Goal: Task Accomplishment & Management: Complete application form

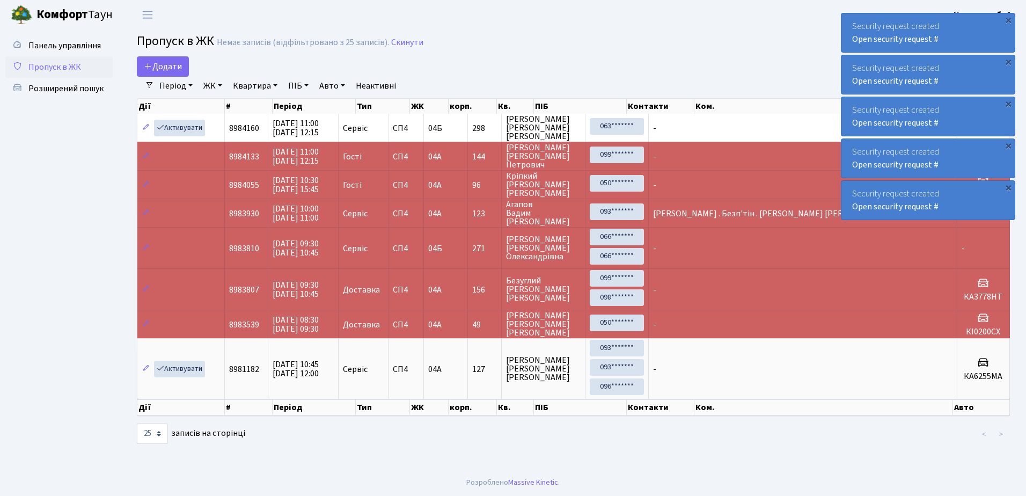
select select "25"
click at [62, 87] on span "Розширений пошук" at bounding box center [65, 89] width 75 height 12
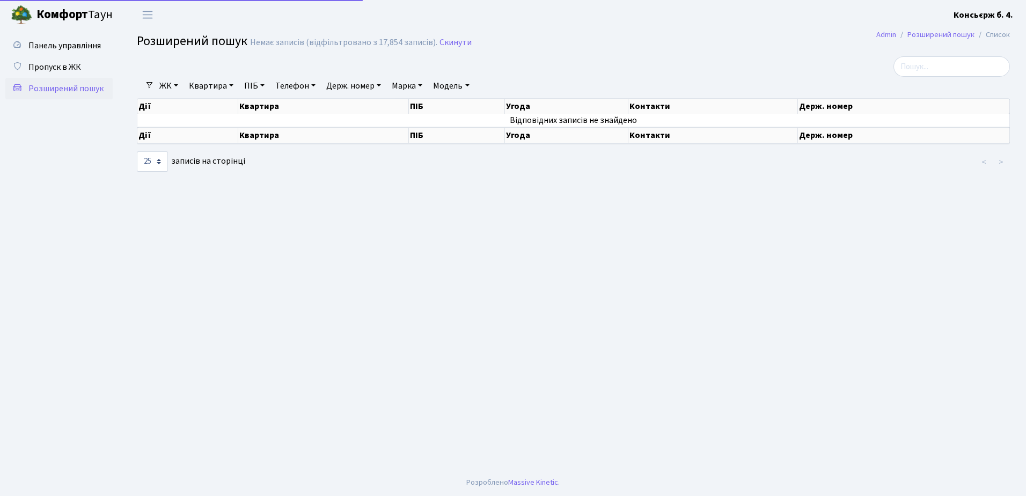
select select "25"
click at [59, 67] on span "Пропуск в ЖК" at bounding box center [54, 67] width 53 height 12
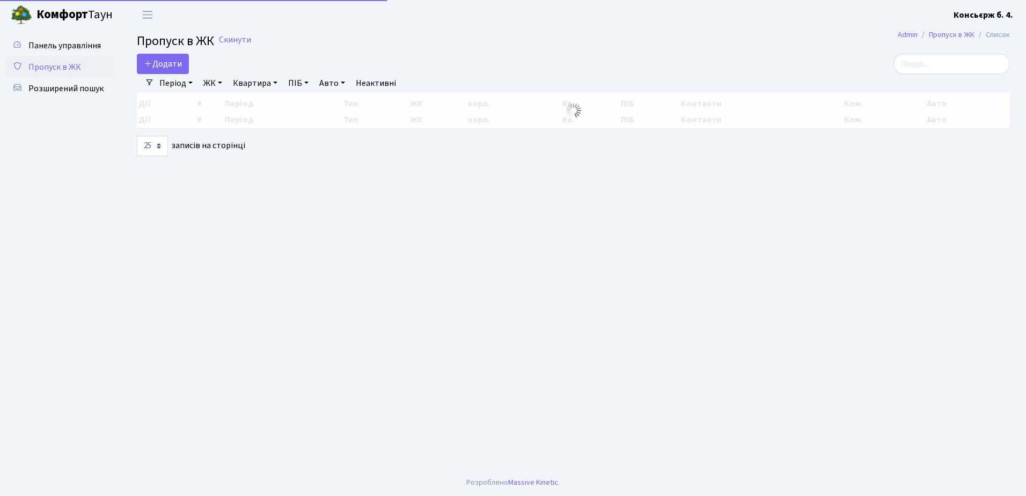
select select "25"
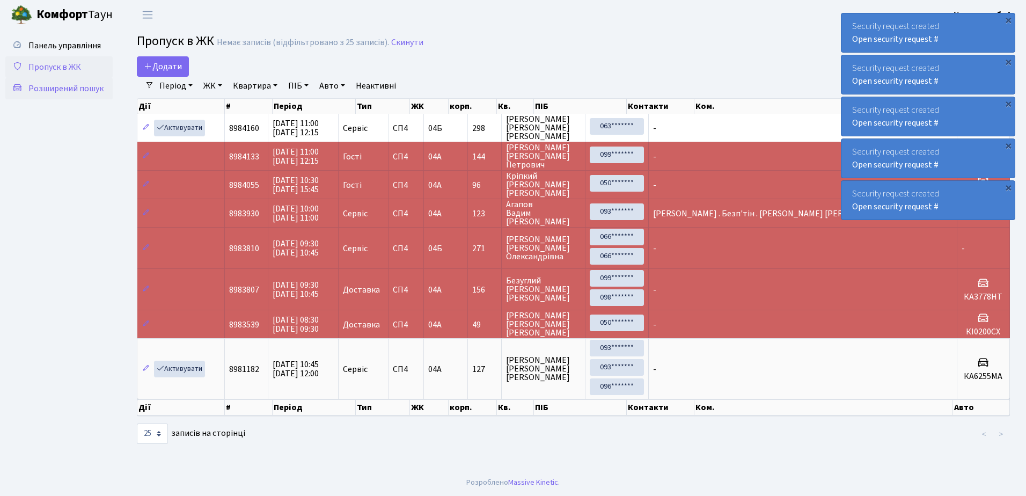
click at [56, 89] on span "Розширений пошук" at bounding box center [65, 89] width 75 height 12
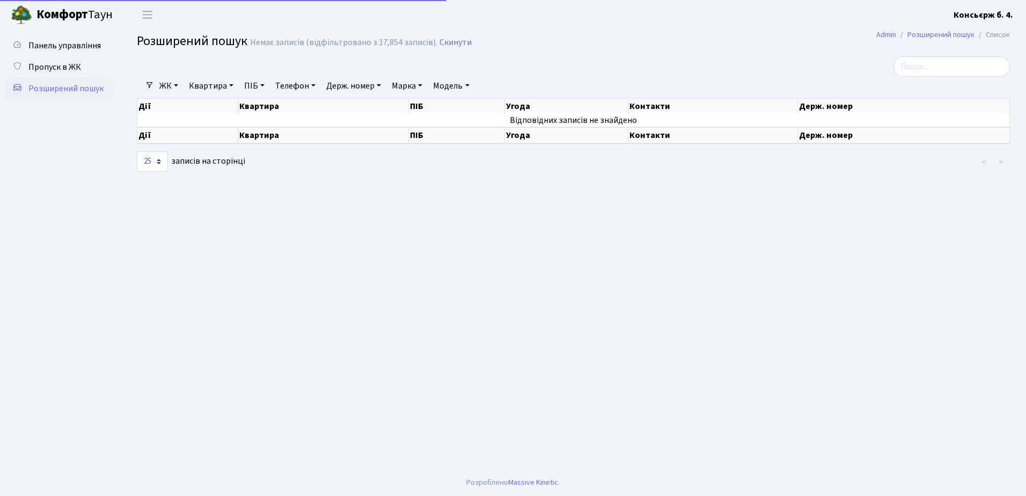
select select "25"
click at [54, 67] on span "Пропуск в ЖК" at bounding box center [54, 67] width 53 height 12
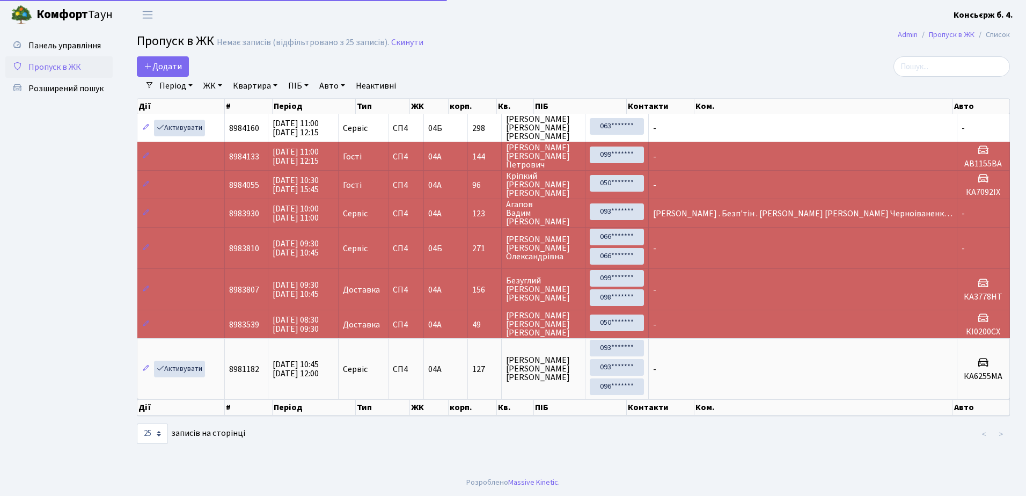
select select "25"
click at [156, 63] on span "Додати" at bounding box center [163, 67] width 38 height 12
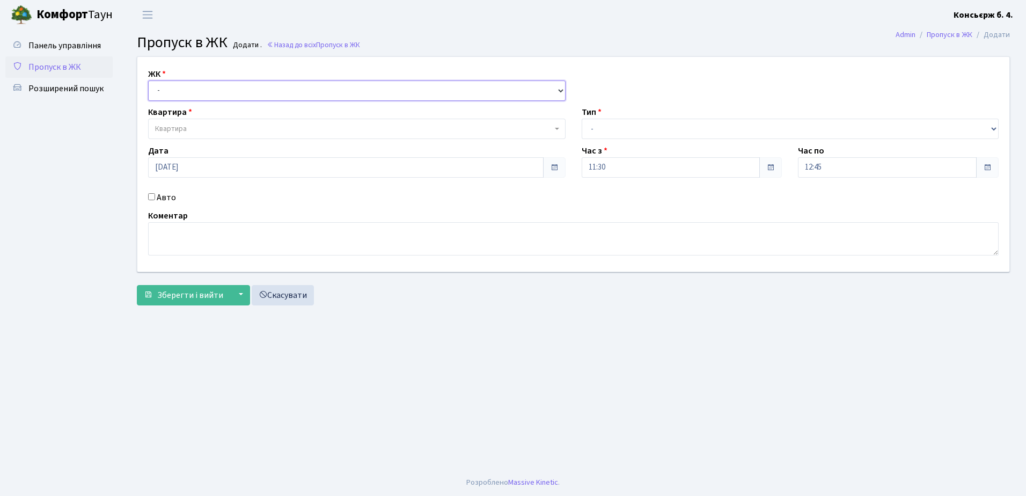
click at [189, 88] on select "- СП4, Столичне шосе, 5" at bounding box center [357, 91] width 418 height 20
select select "325"
click at [148, 81] on select "- СП4, Столичне шосе, 5" at bounding box center [357, 91] width 418 height 20
select select
click at [201, 125] on span "Квартира" at bounding box center [353, 128] width 397 height 11
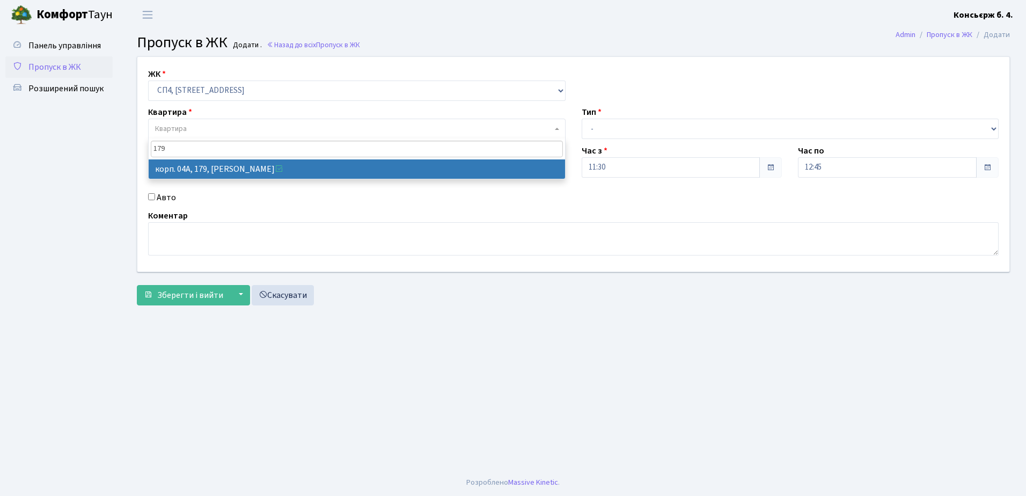
type input "179"
select select "21207"
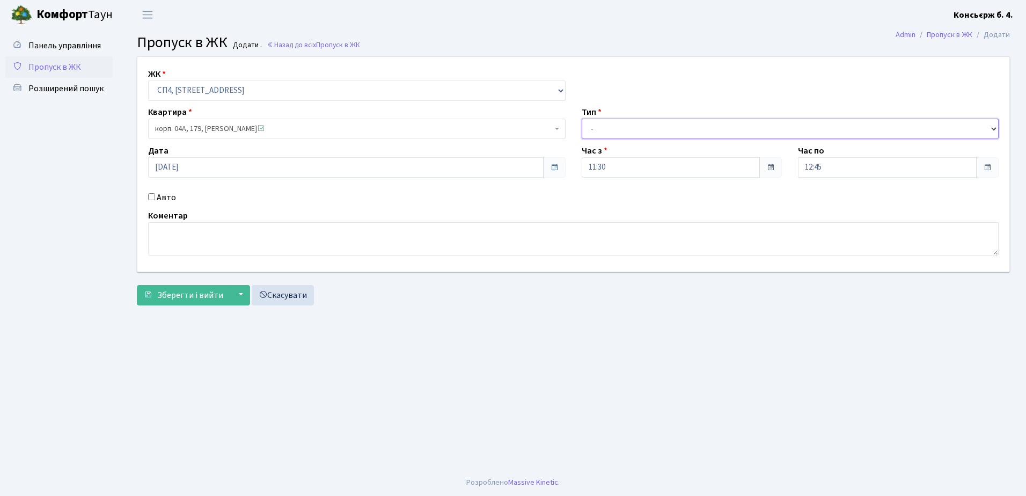
click at [614, 127] on select "- Доставка Таксі Гості Сервіс" at bounding box center [791, 129] width 418 height 20
select select "18"
click at [582, 119] on select "- Доставка Таксі Гості Сервіс" at bounding box center [791, 129] width 418 height 20
click at [154, 196] on input "Авто" at bounding box center [151, 196] width 7 height 7
checkbox input "true"
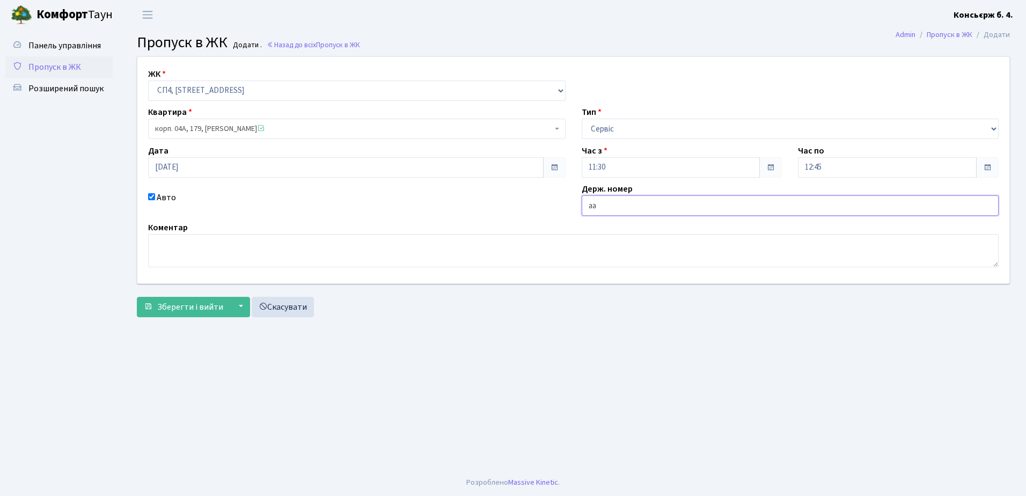
type input "а"
type input "АА6995ЄА"
click at [184, 305] on span "Зберегти і вийти" at bounding box center [190, 307] width 66 height 12
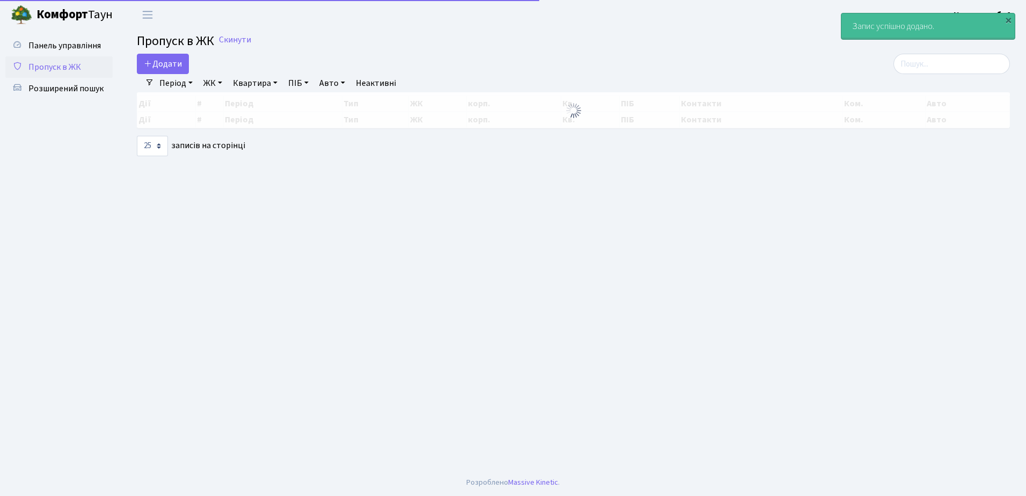
select select "25"
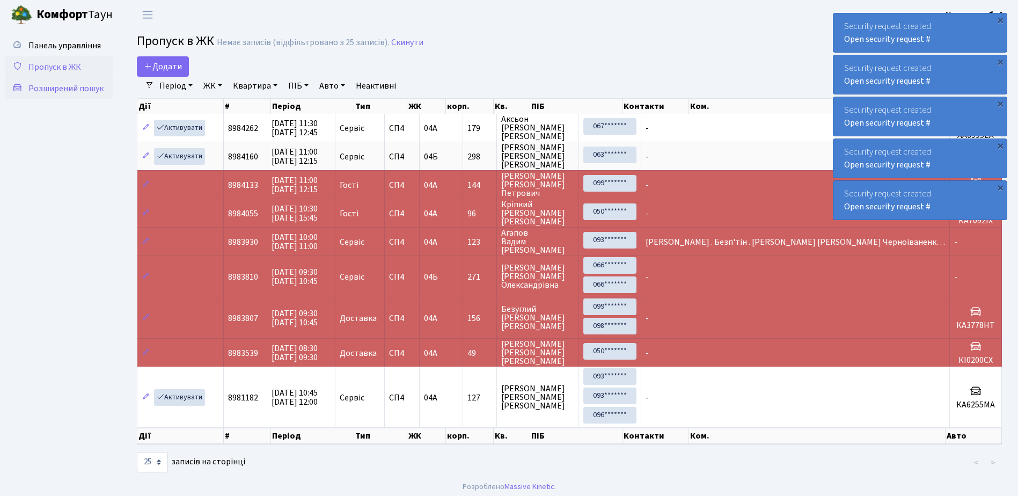
click at [62, 89] on span "Розширений пошук" at bounding box center [65, 89] width 75 height 12
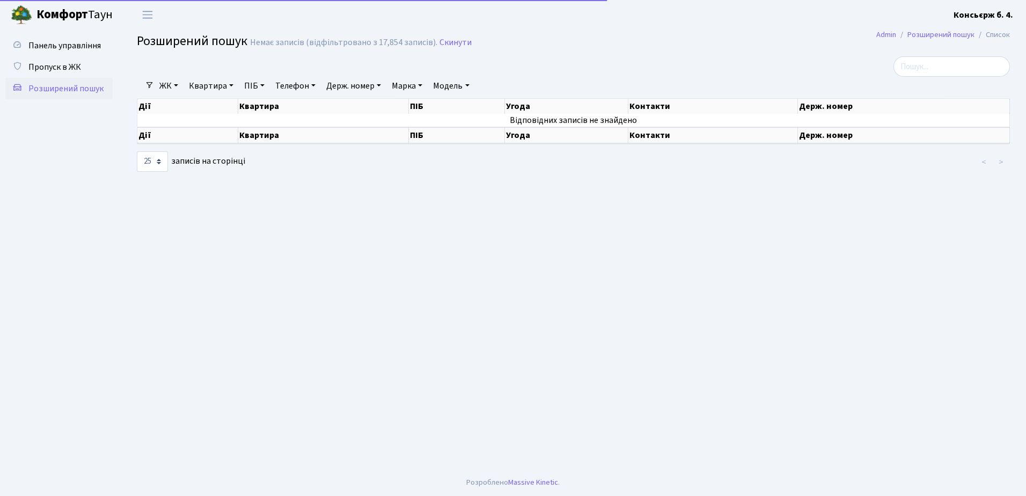
select select "25"
click at [57, 69] on span "Пропуск в ЖК" at bounding box center [54, 67] width 53 height 12
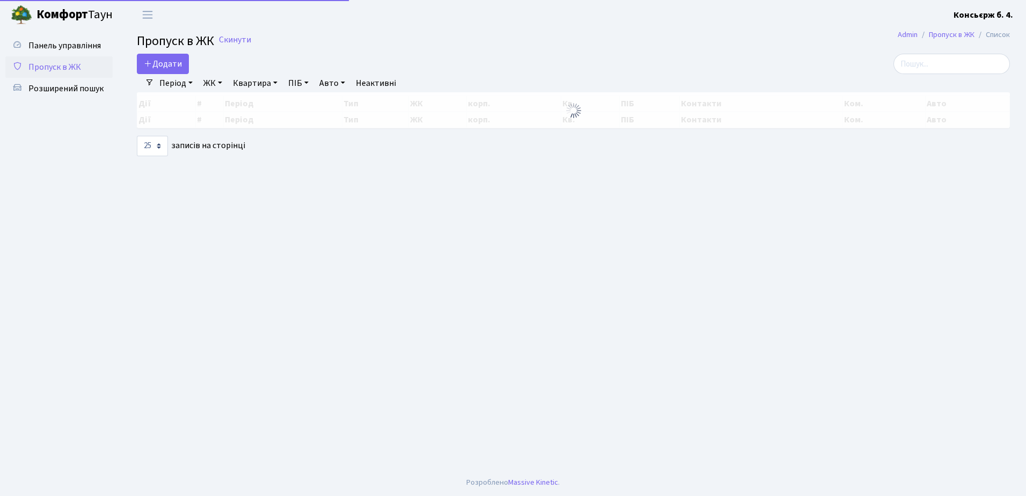
select select "25"
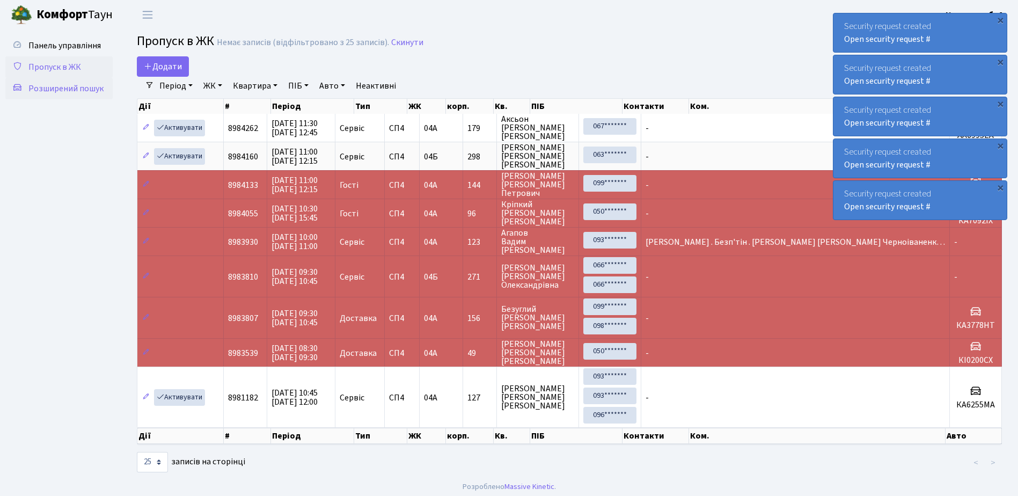
click at [57, 87] on span "Розширений пошук" at bounding box center [65, 89] width 75 height 12
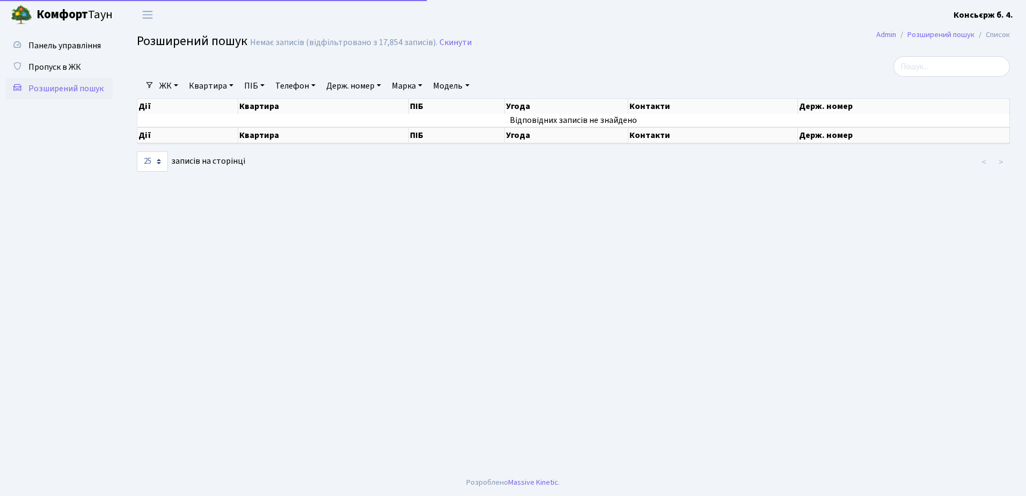
select select "25"
click at [55, 64] on span "Пропуск в ЖК" at bounding box center [54, 67] width 53 height 12
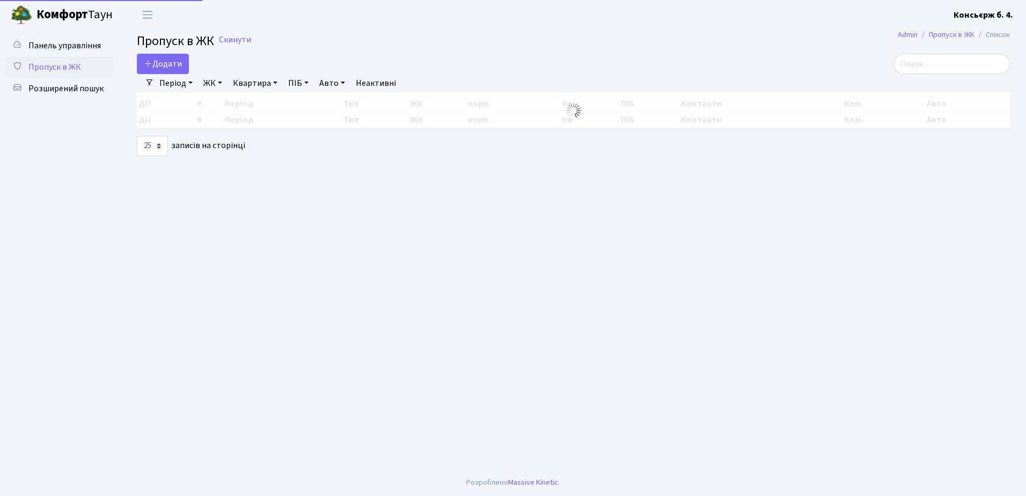
select select "25"
